Goal: Information Seeking & Learning: Learn about a topic

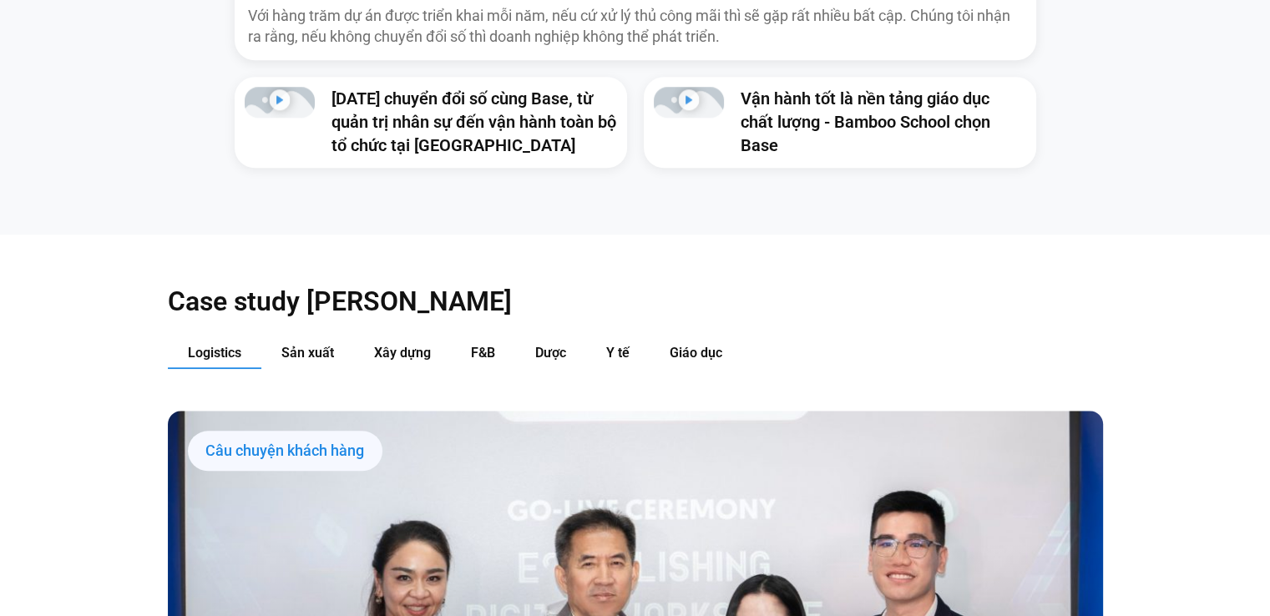
scroll to position [1709, 0]
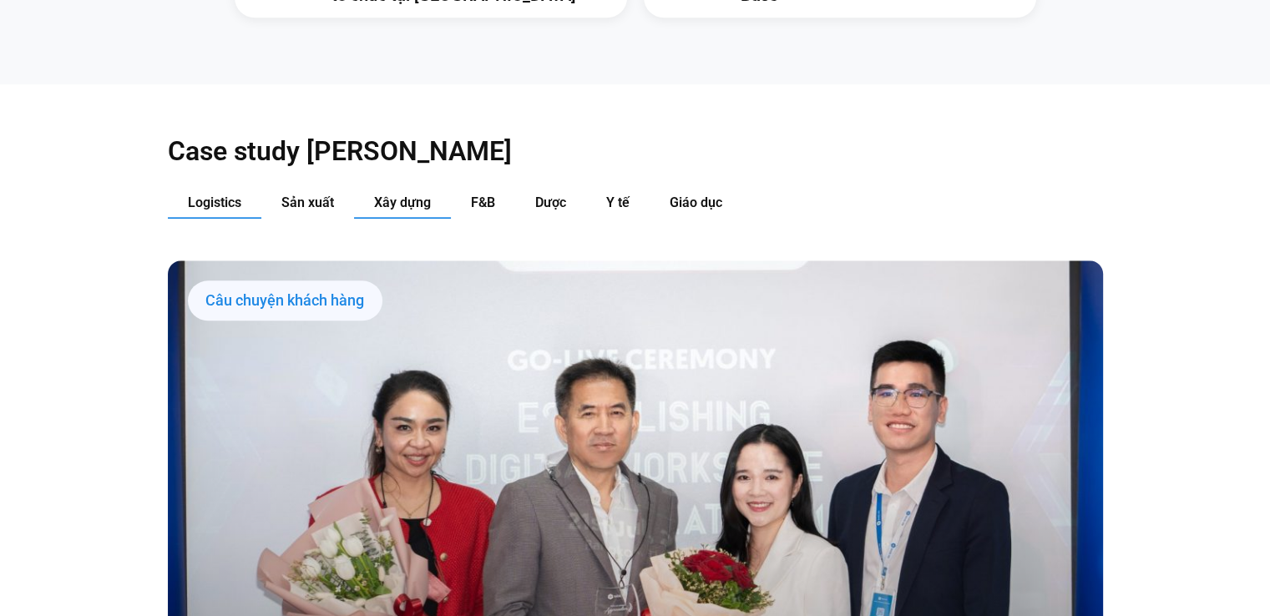
click at [407, 195] on span "Xây dựng" at bounding box center [402, 203] width 57 height 16
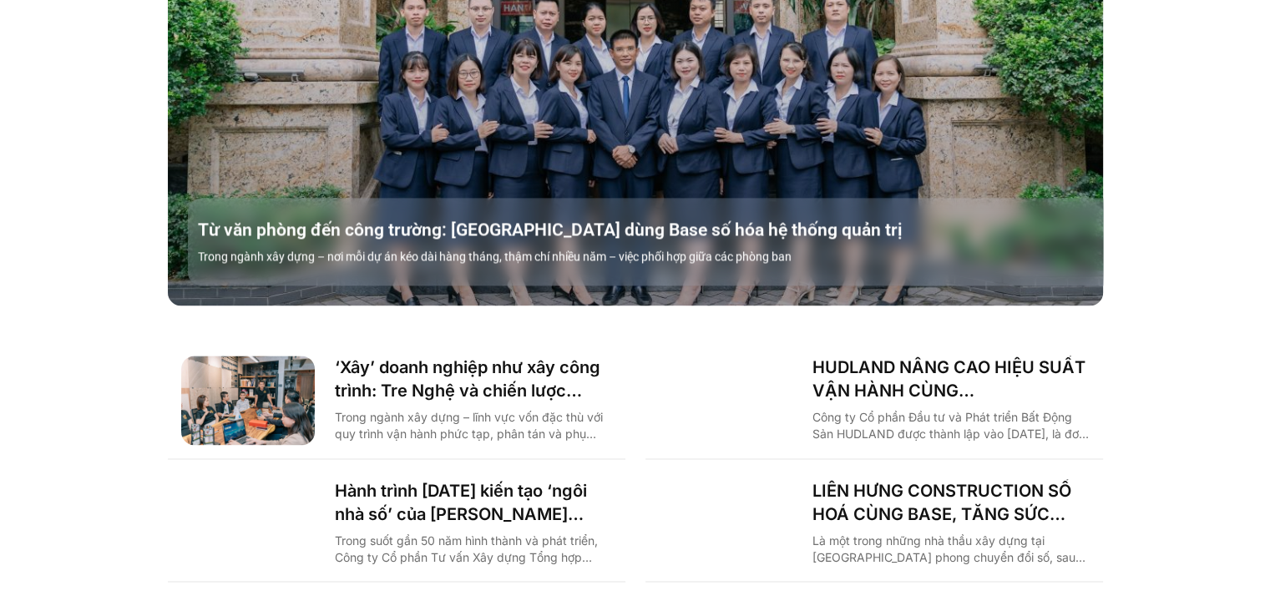
scroll to position [2185, 0]
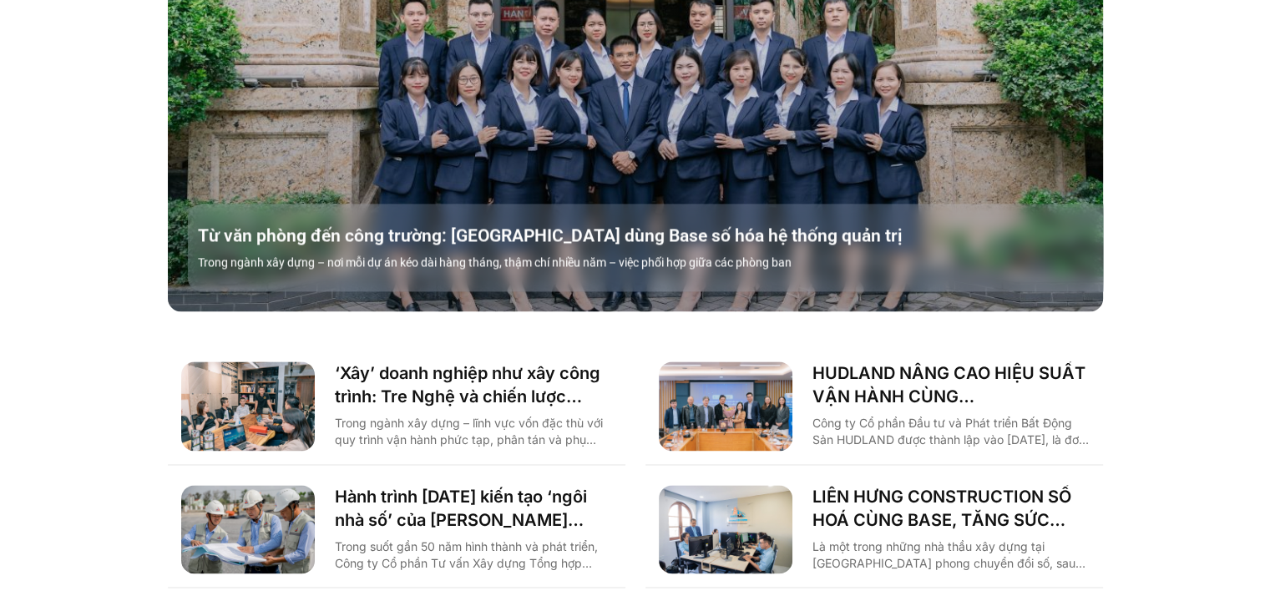
click at [1200, 361] on div "Case study [PERSON_NAME] Logistics Sản xuất Xây dựng F&B Dược Y tế Giáo dục Câu…" at bounding box center [635, 123] width 1270 height 1030
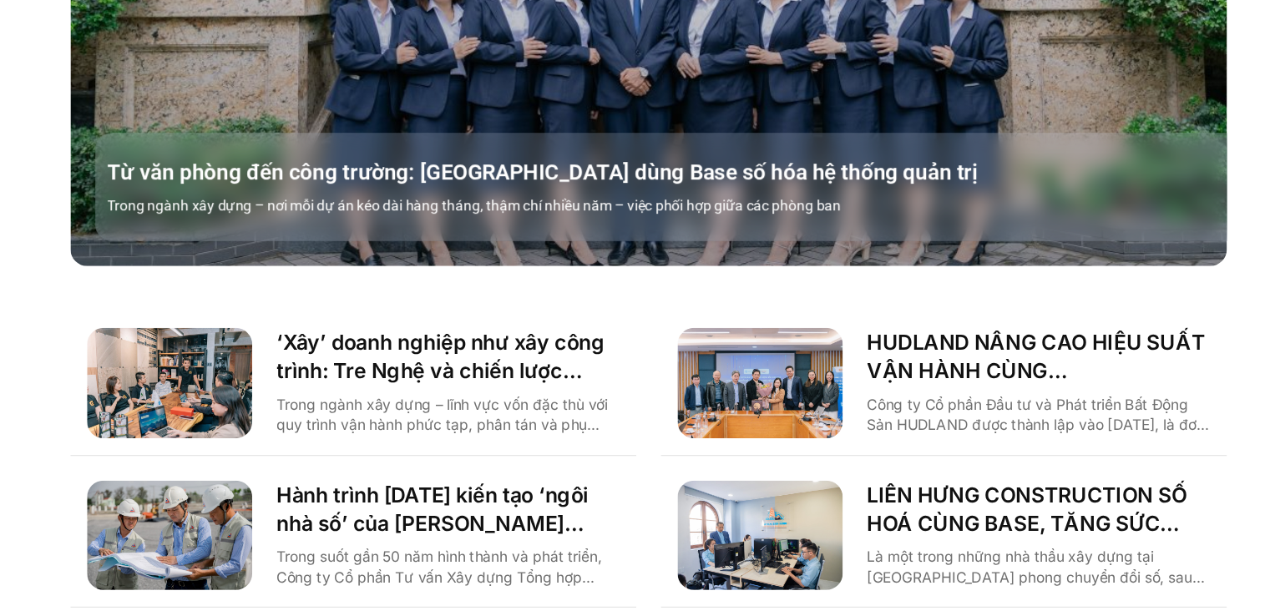
click at [1105, 427] on div "Case study [PERSON_NAME] Logistics Sản xuất Xây dựng F&B Dược Y tế Giáo dục Câu…" at bounding box center [635, 123] width 1270 height 1030
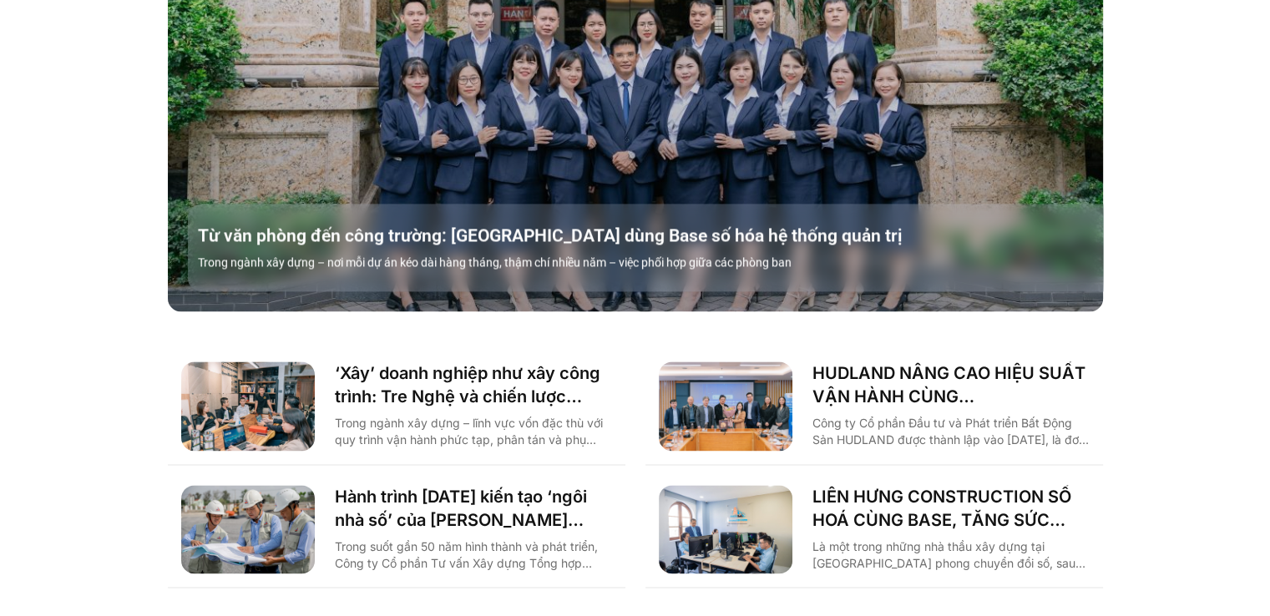
click at [1233, 287] on div "Case study [PERSON_NAME] Logistics Sản xuất Xây dựng F&B Dược Y tế Giáo dục Câu…" at bounding box center [635, 123] width 1270 height 1030
click at [1205, 188] on div "Case study [PERSON_NAME] Logistics Sản xuất Xây dựng F&B Dược Y tế Giáo dục Câu…" at bounding box center [635, 123] width 1270 height 1030
